Goal: Entertainment & Leisure: Consume media (video, audio)

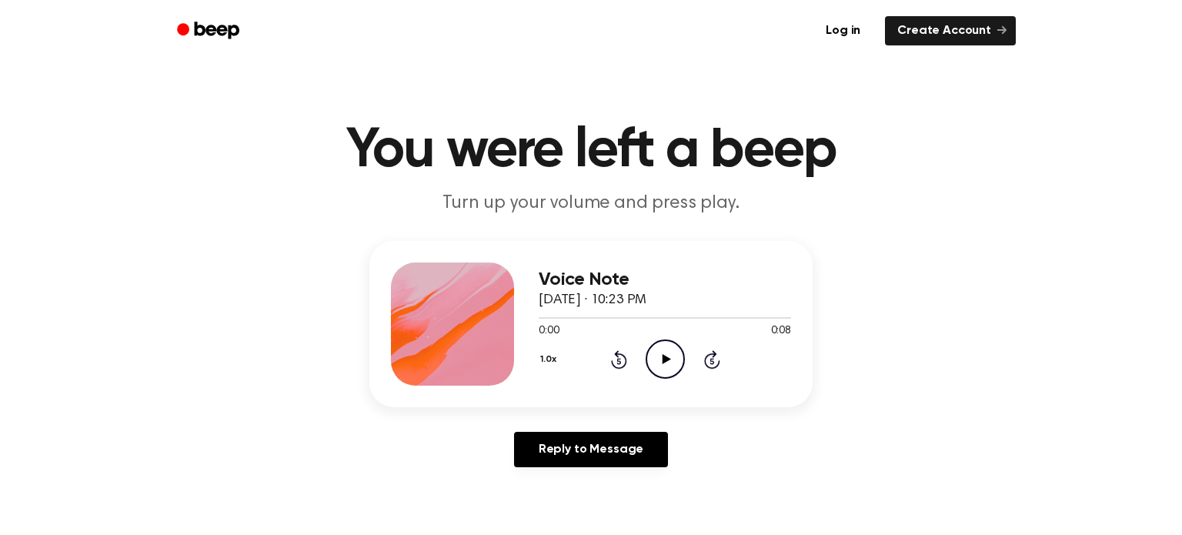
click at [658, 365] on icon "Play Audio" at bounding box center [664, 358] width 39 height 39
click at [646, 366] on circle at bounding box center [665, 359] width 38 height 38
click at [660, 358] on icon "Play Audio" at bounding box center [664, 358] width 39 height 39
click at [652, 348] on icon "Play Audio" at bounding box center [664, 358] width 39 height 39
